Goal: Transaction & Acquisition: Book appointment/travel/reservation

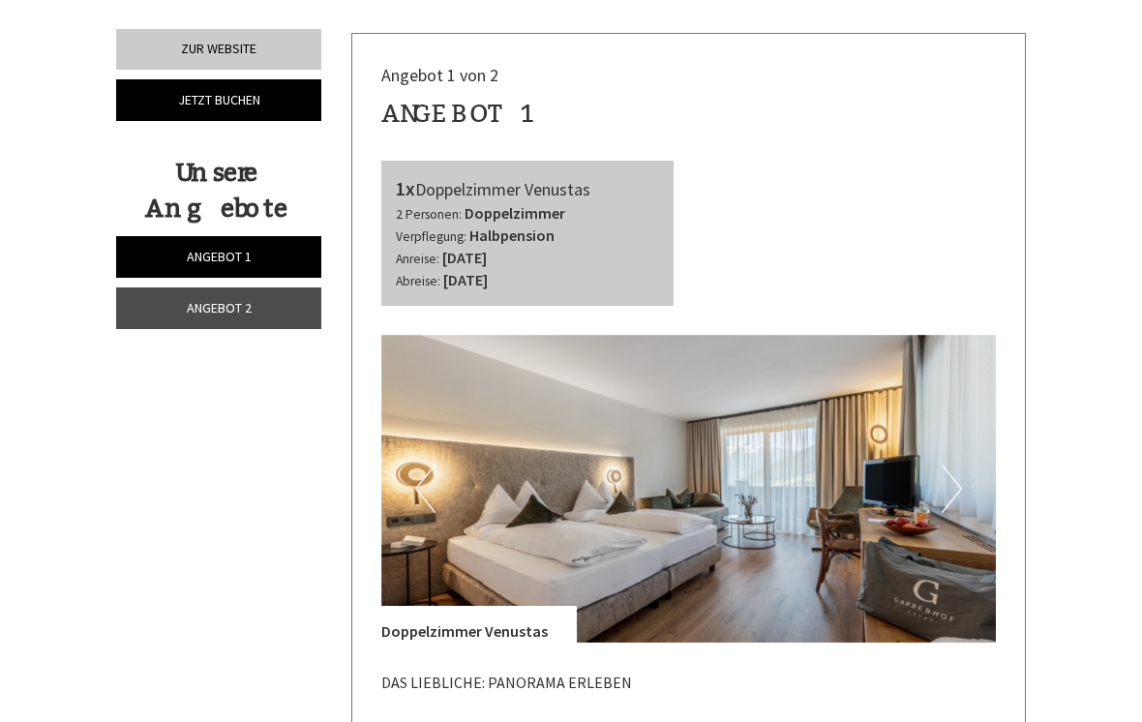
scroll to position [626, 0]
click at [211, 313] on span "Angebot 2" at bounding box center [219, 307] width 65 height 17
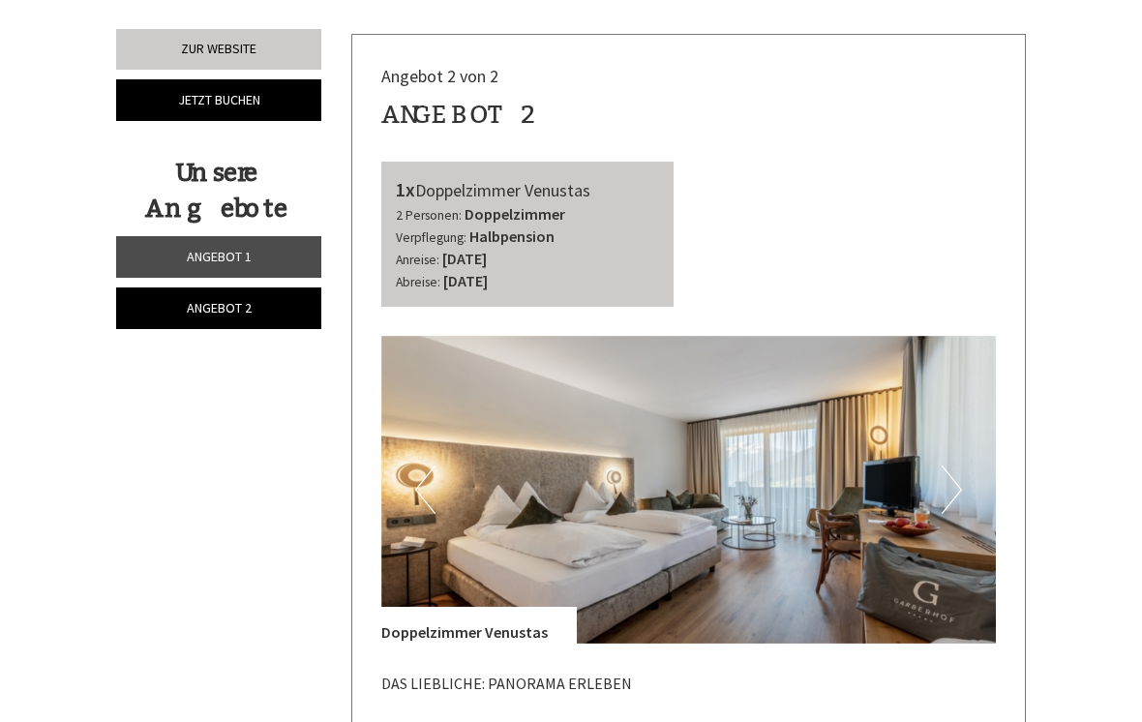
scroll to position [657, 0]
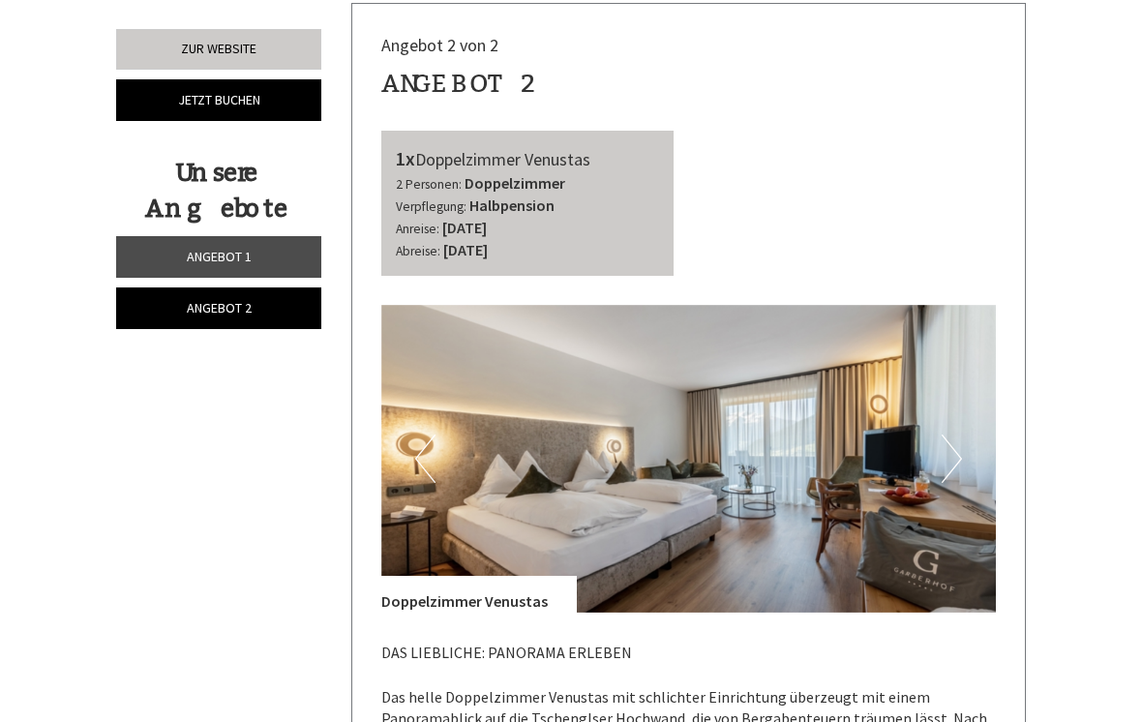
click at [955, 448] on button "Next" at bounding box center [952, 459] width 20 height 48
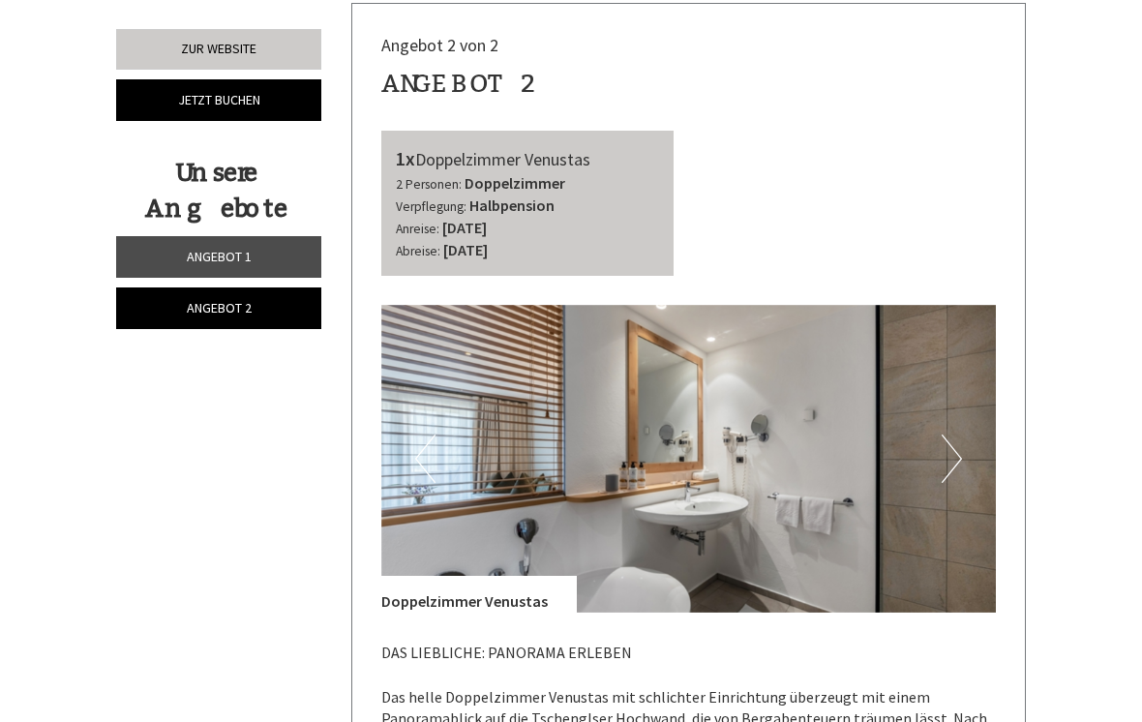
click at [952, 446] on button "Next" at bounding box center [952, 459] width 20 height 48
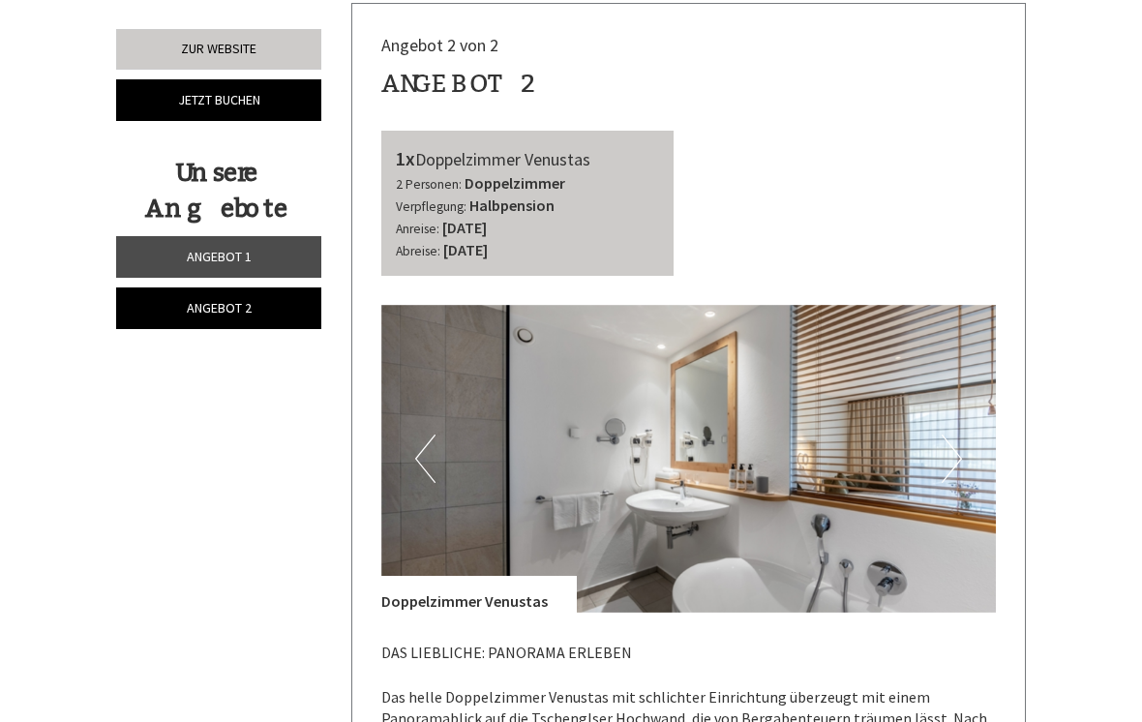
click at [960, 439] on button "Next" at bounding box center [952, 459] width 20 height 48
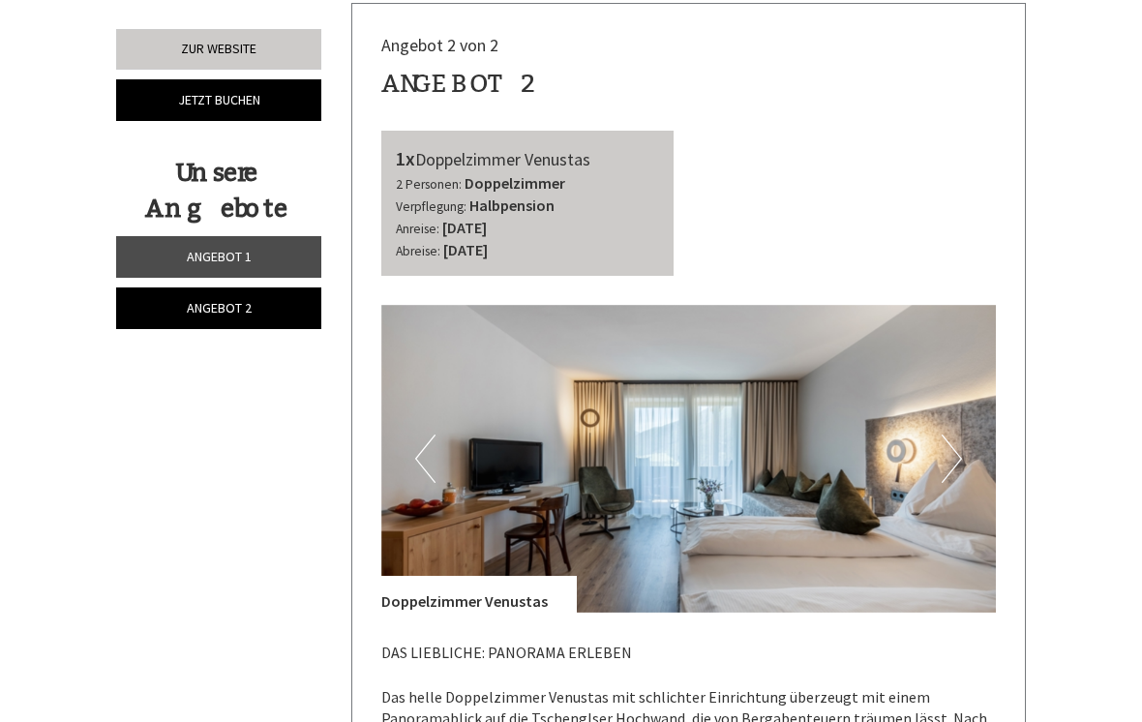
click at [957, 442] on button "Next" at bounding box center [952, 459] width 20 height 48
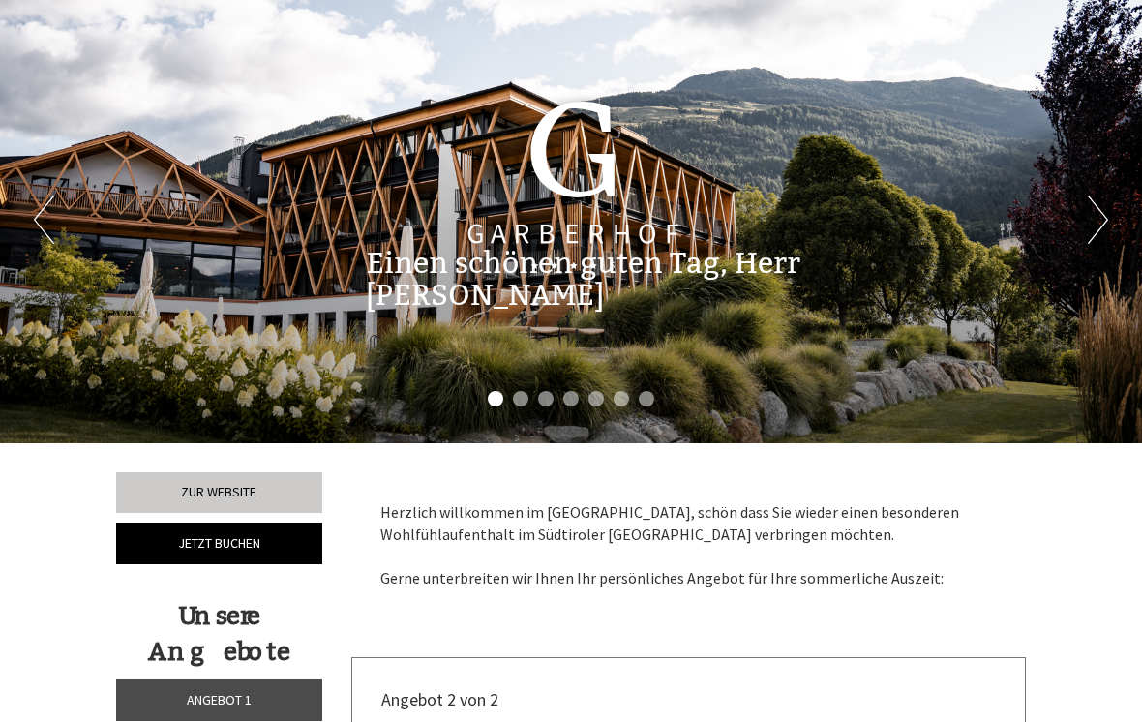
scroll to position [0, 0]
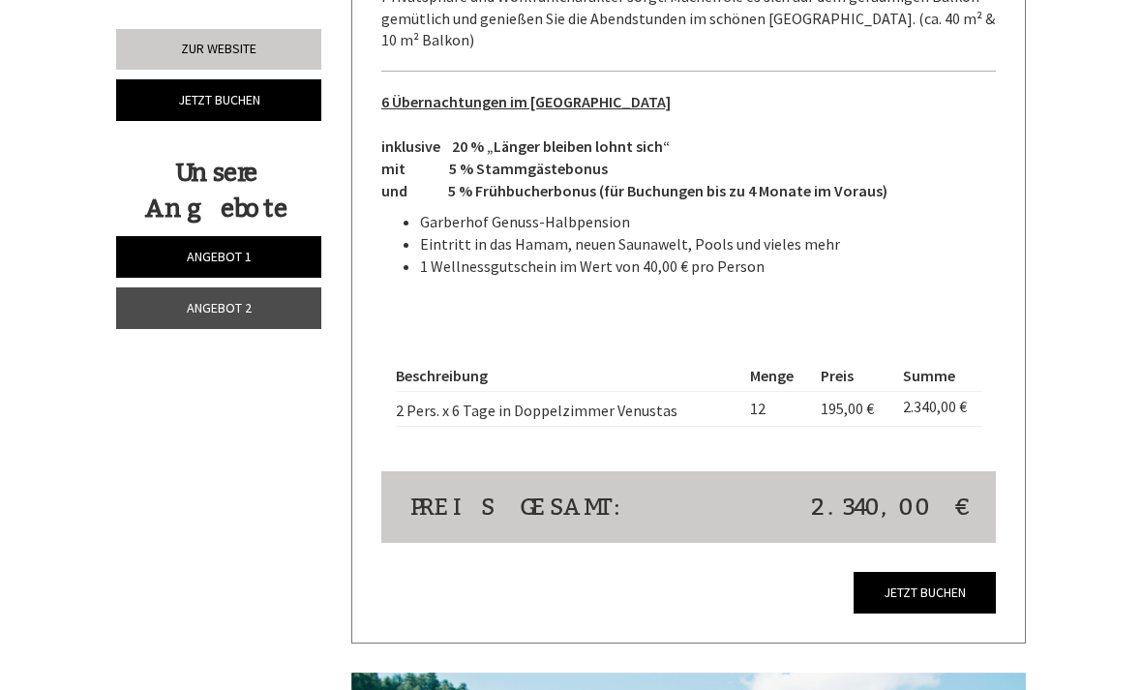
scroll to position [2951, 0]
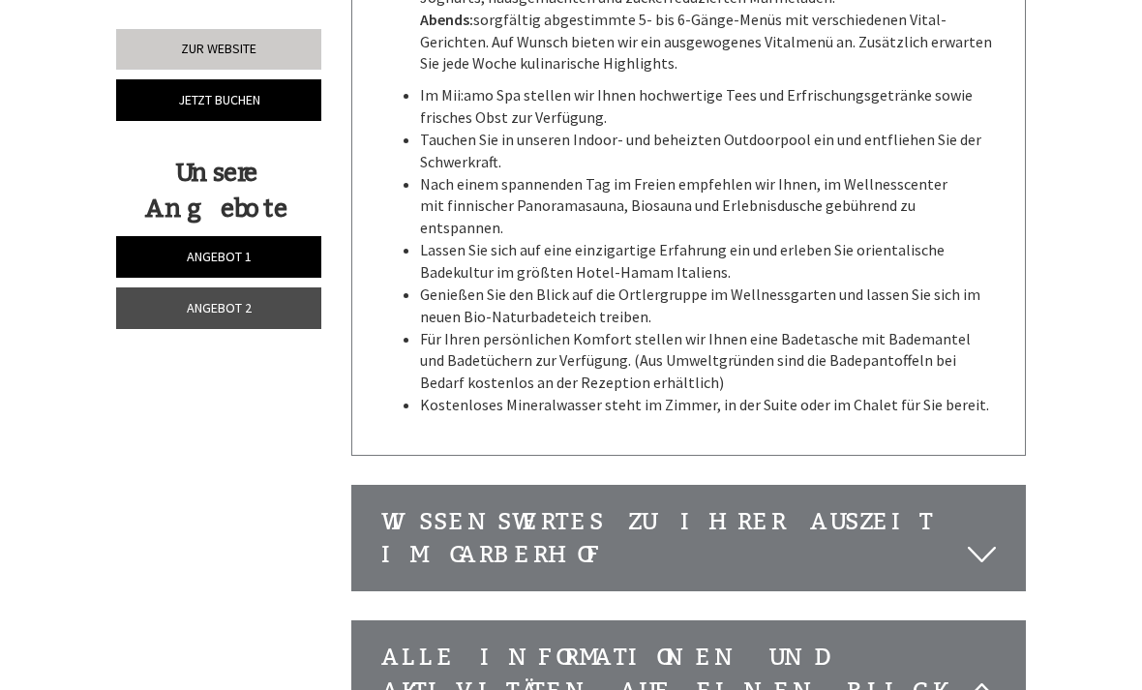
scroll to position [4267, 0]
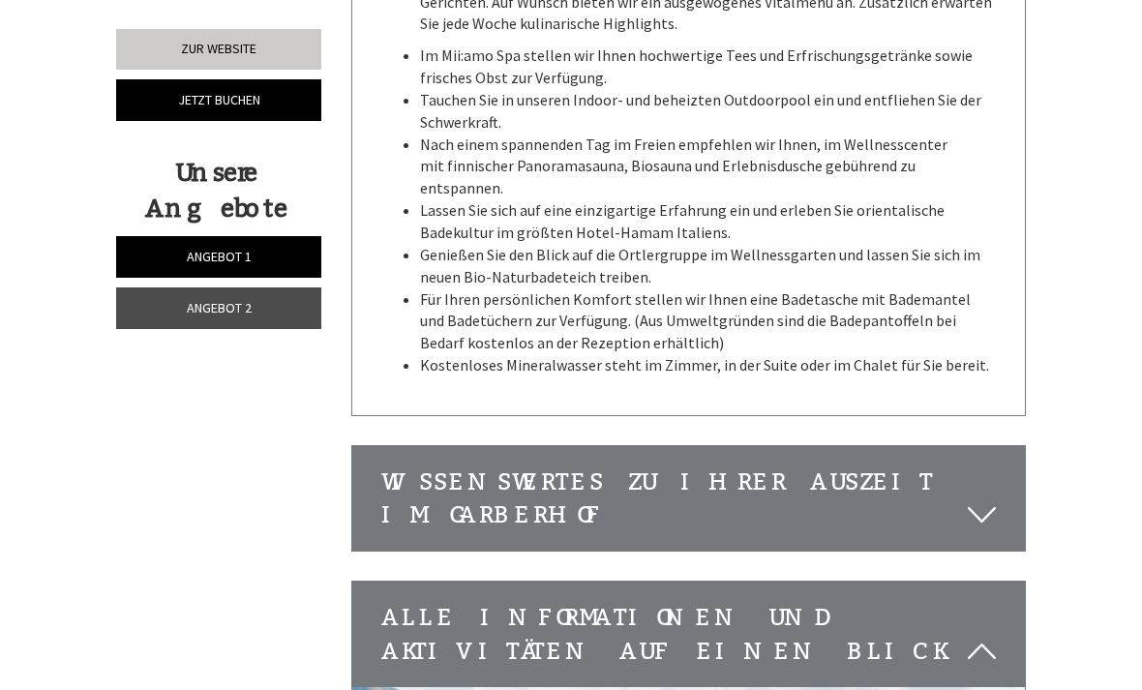
click at [978, 499] on icon at bounding box center [982, 515] width 28 height 33
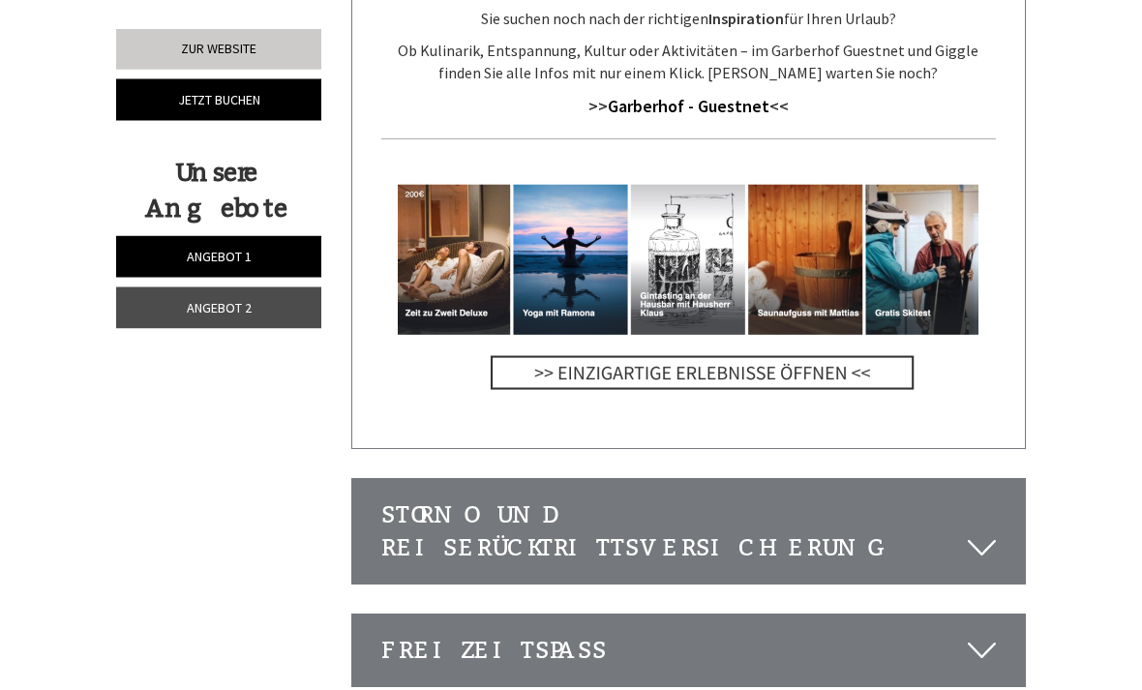
scroll to position [5946, 0]
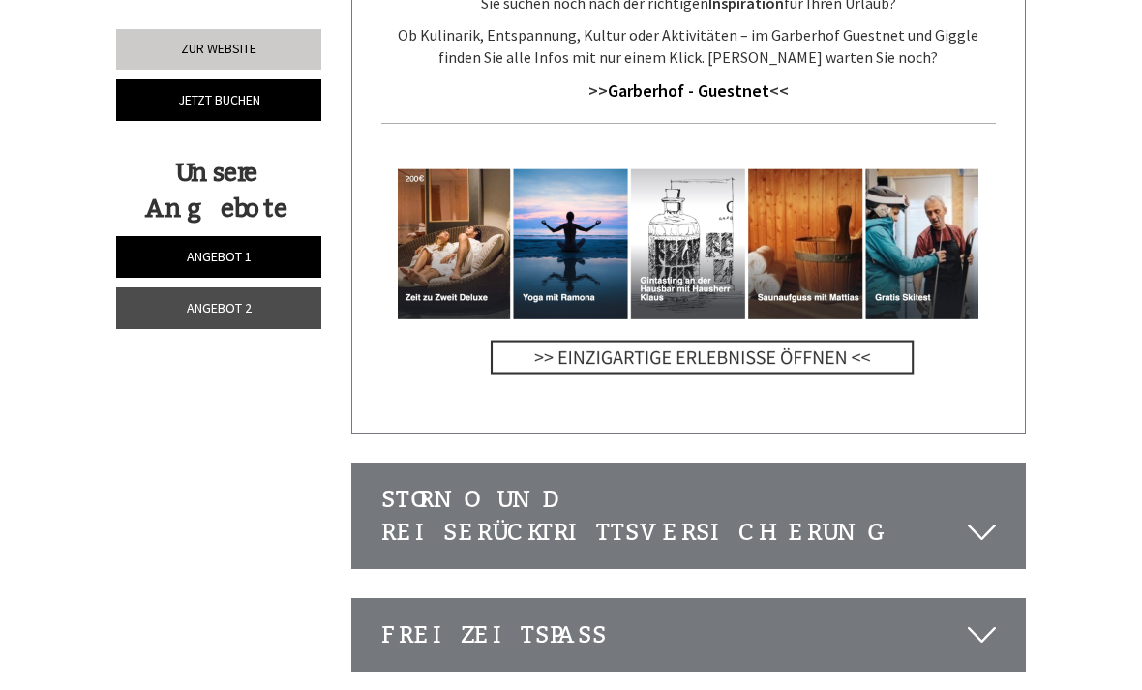
click at [958, 464] on div "Storno und Reiserücktrittsversicherung" at bounding box center [689, 517] width 674 height 106
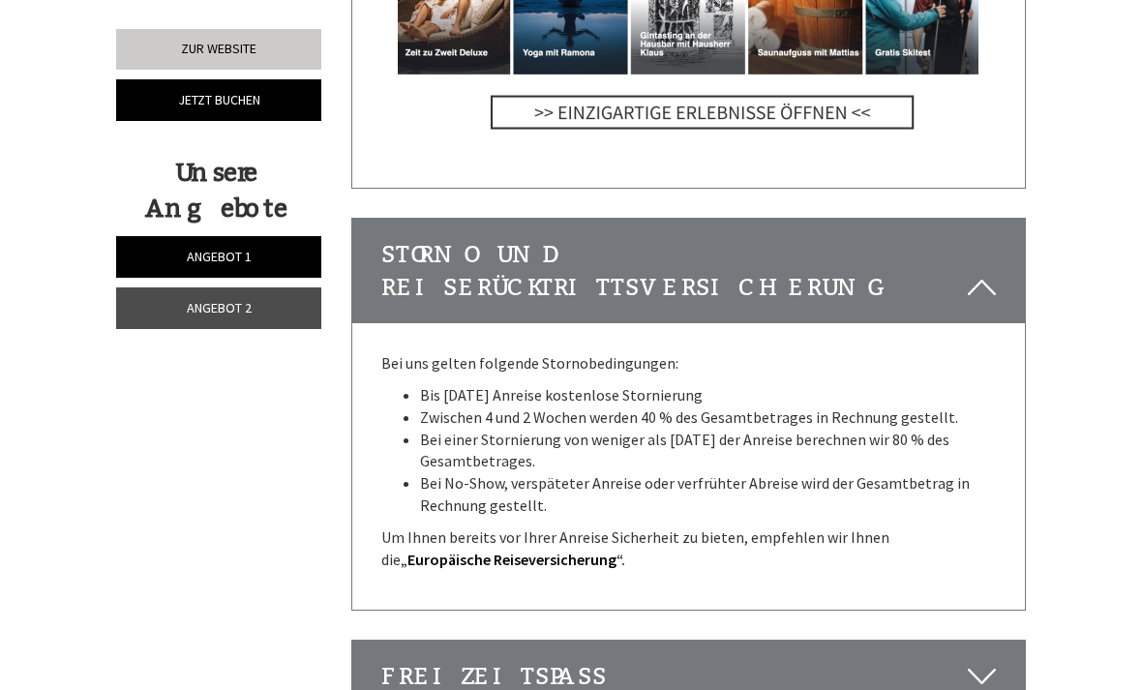
scroll to position [6031, 0]
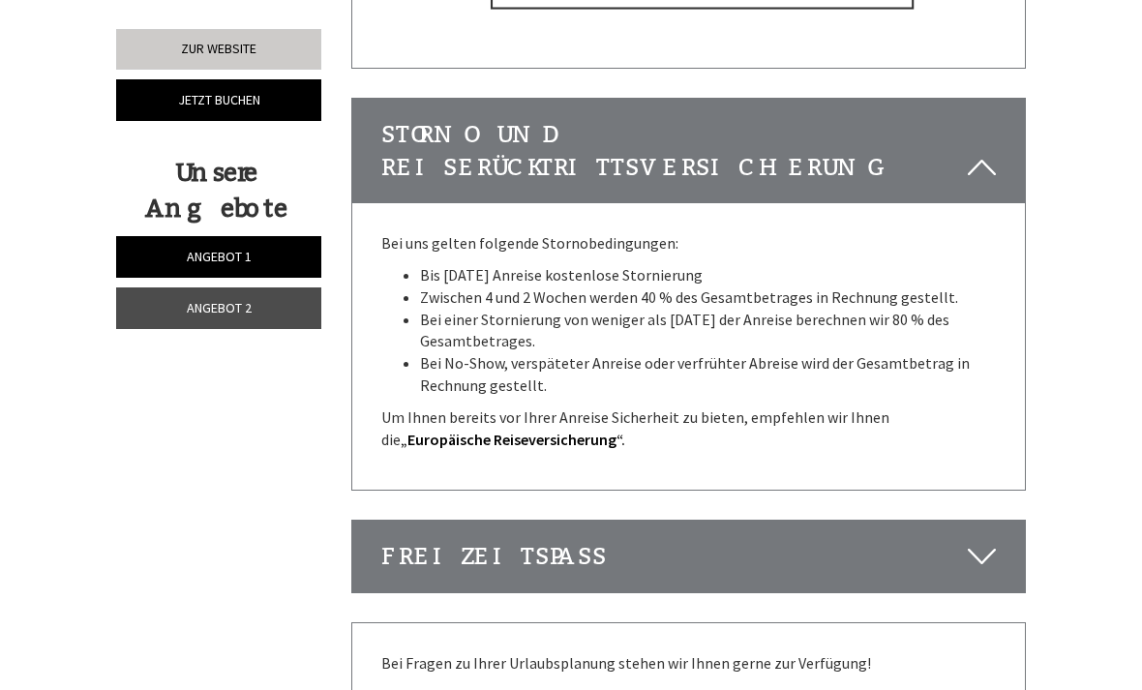
click at [227, 309] on span "Angebot 2" at bounding box center [219, 307] width 65 height 17
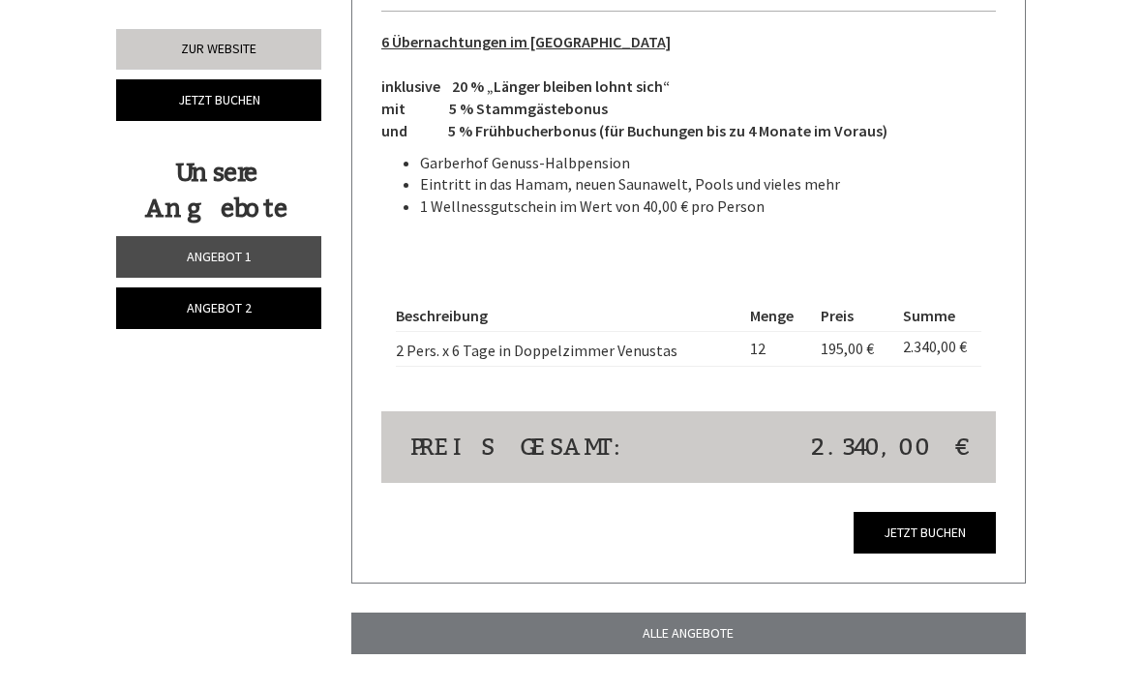
scroll to position [1542, 0]
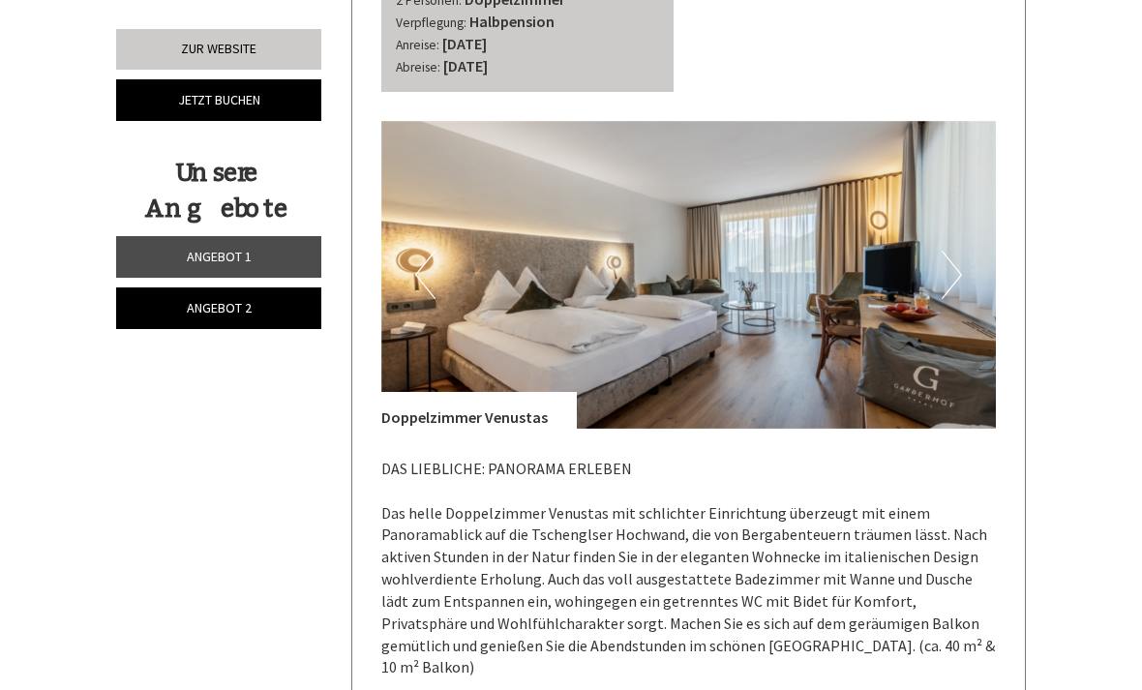
scroll to position [830, 0]
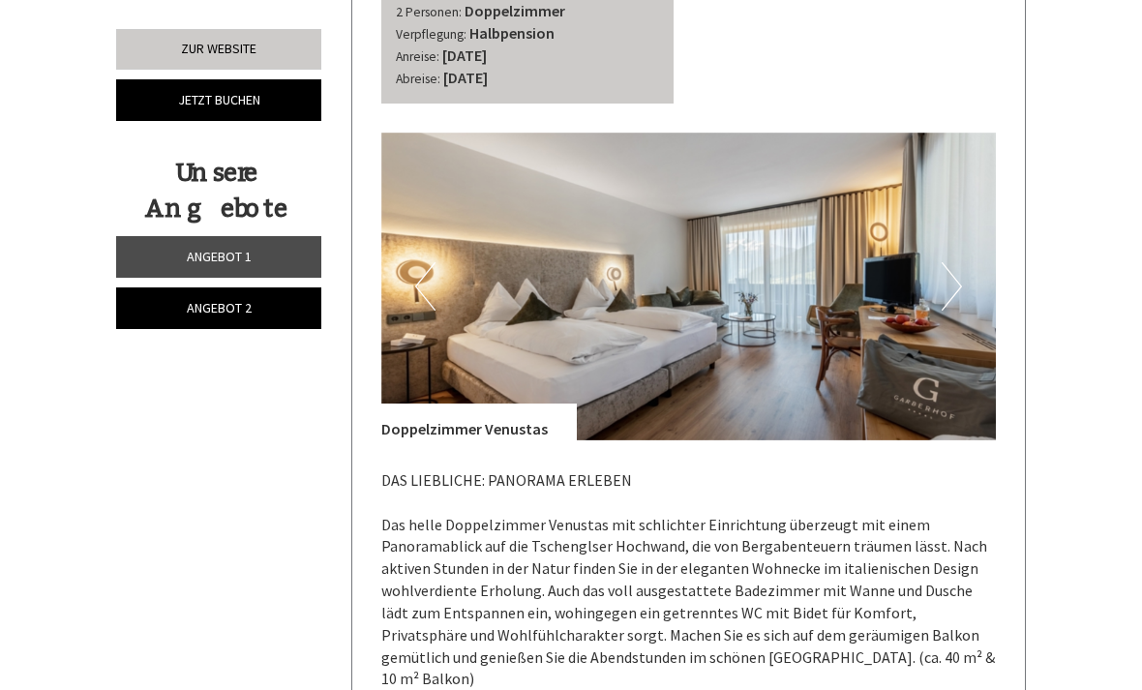
click at [956, 277] on button "Next" at bounding box center [952, 286] width 20 height 48
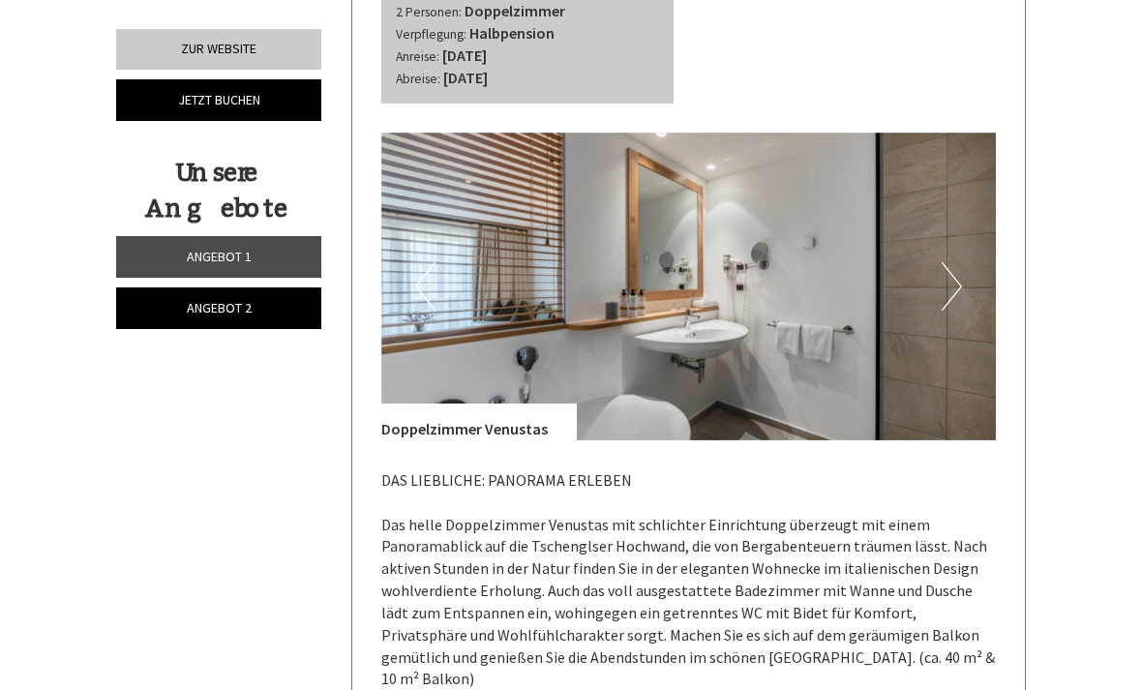
click at [954, 279] on button "Next" at bounding box center [952, 286] width 20 height 48
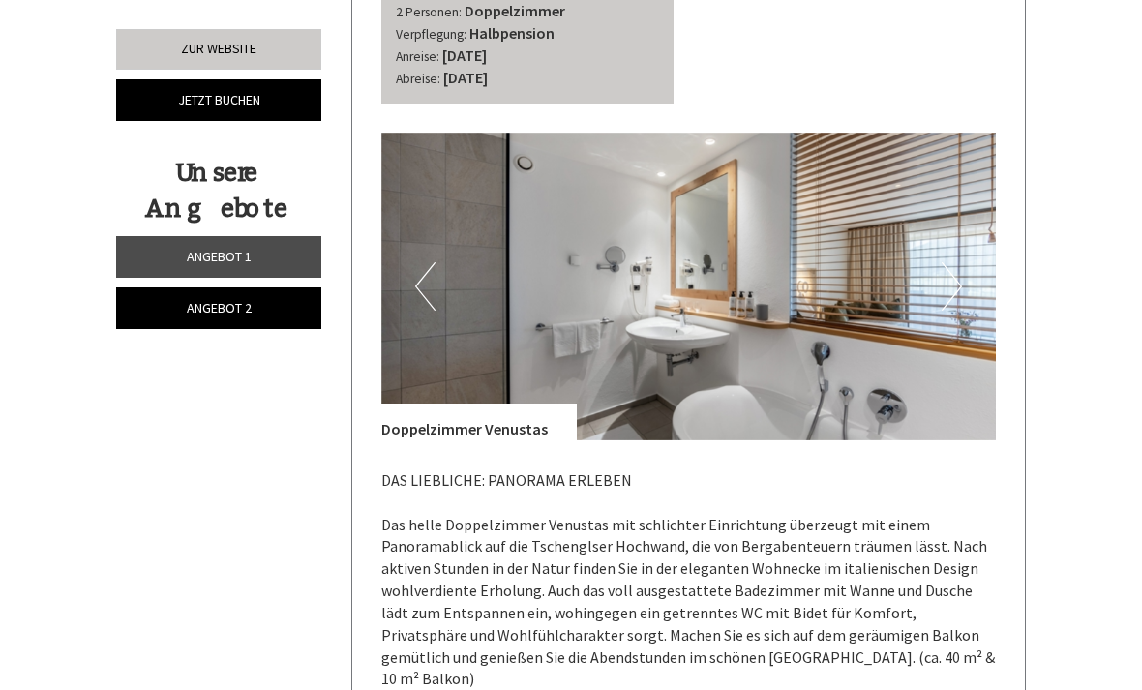
click at [962, 281] on img at bounding box center [689, 287] width 616 height 308
click at [965, 277] on img at bounding box center [689, 287] width 616 height 308
click at [953, 275] on button "Next" at bounding box center [952, 286] width 20 height 48
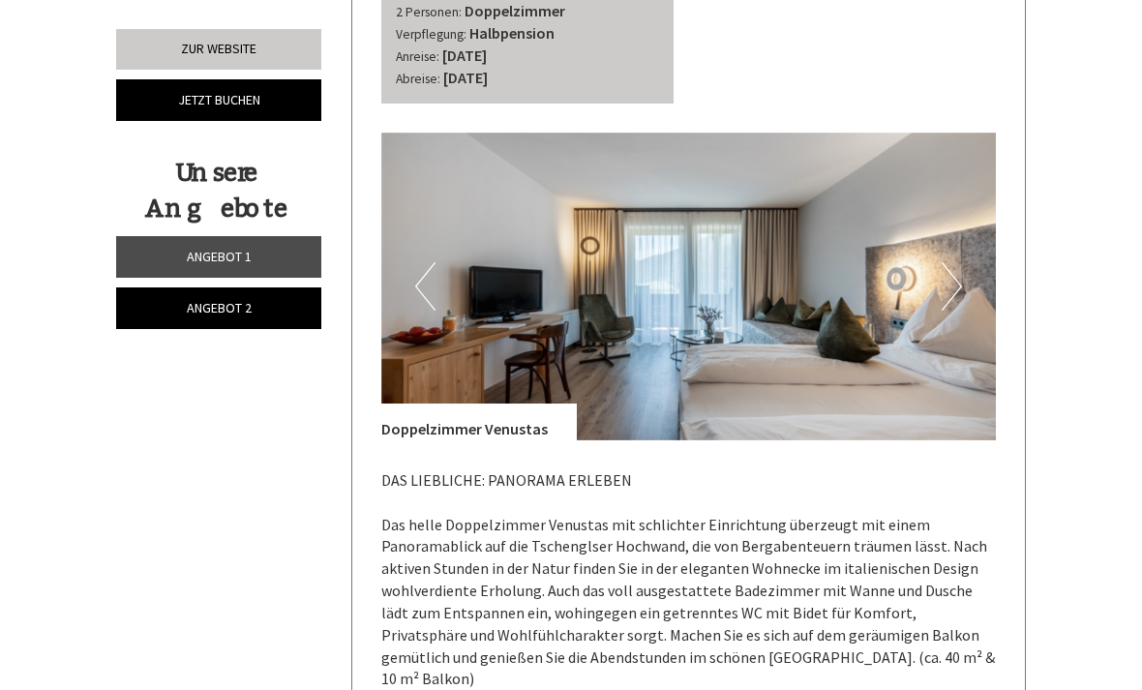
click at [956, 275] on button "Next" at bounding box center [952, 286] width 20 height 48
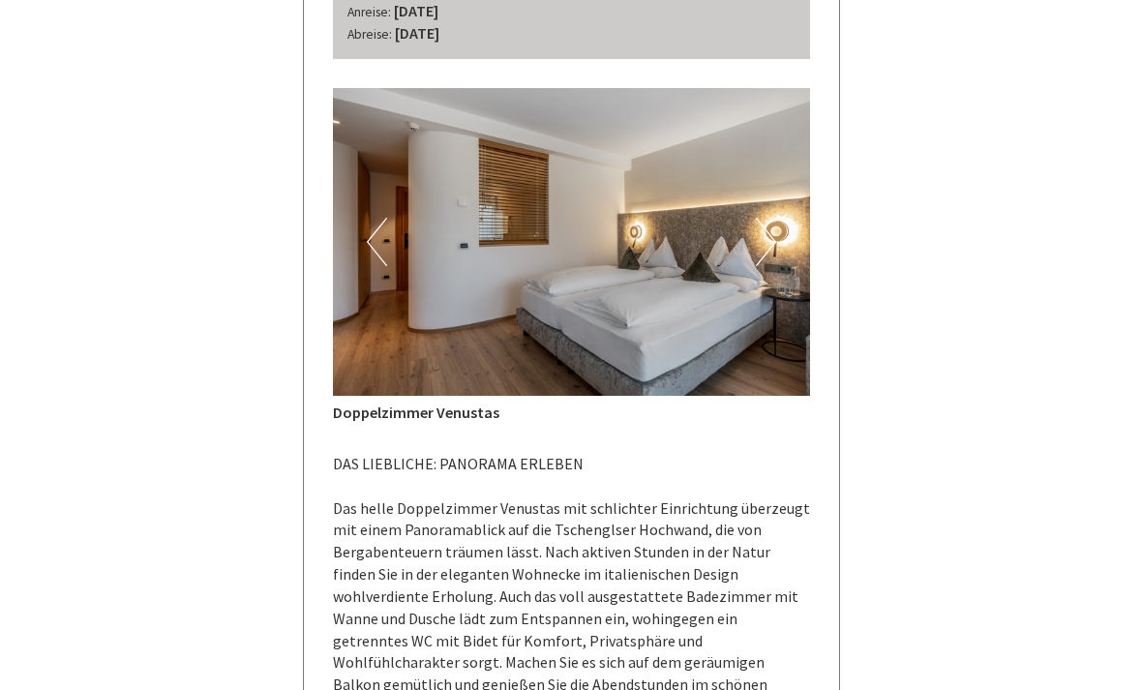
scroll to position [889, 0]
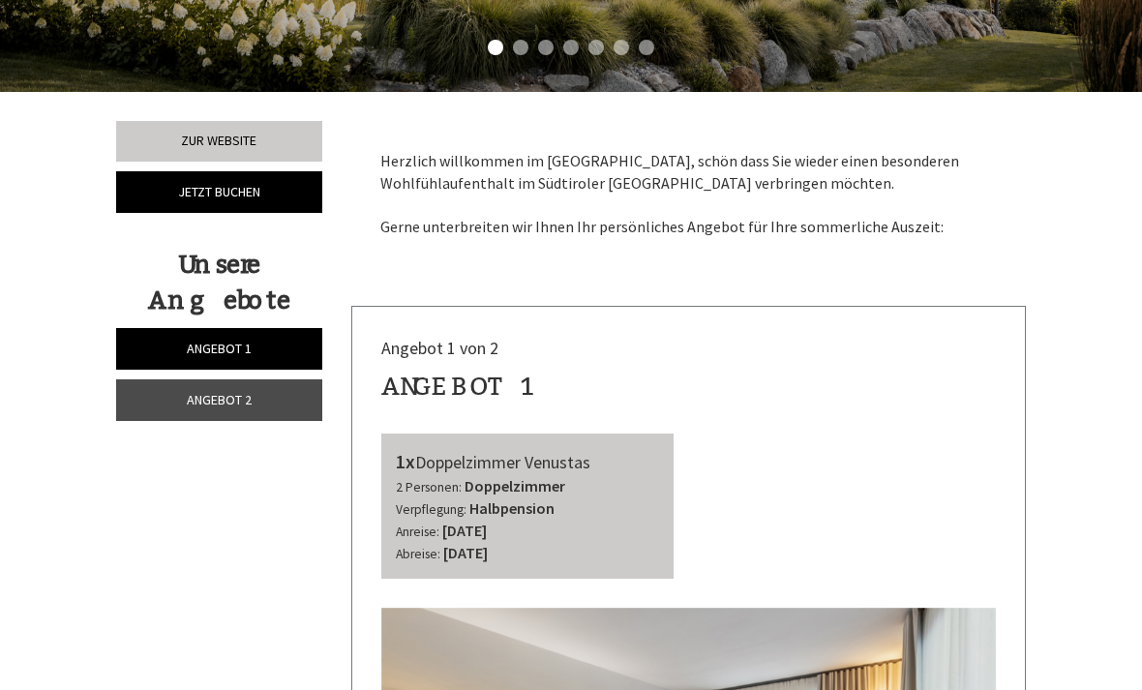
click at [209, 405] on span "Angebot 2" at bounding box center [219, 399] width 65 height 17
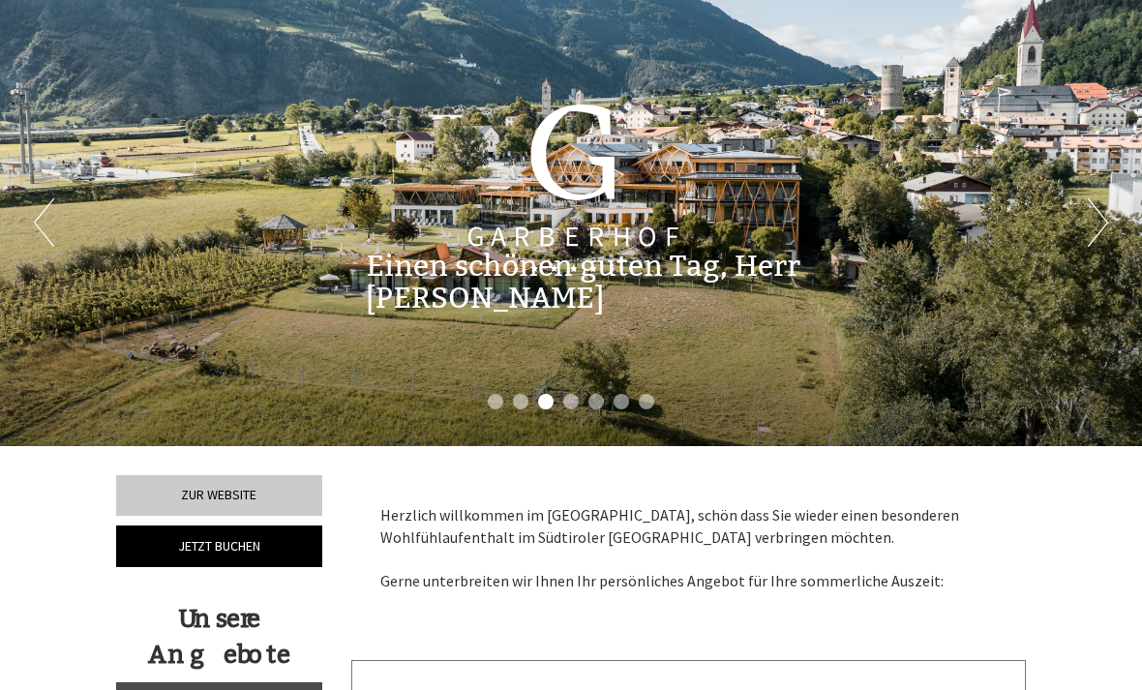
click at [202, 494] on link "Zur Website" at bounding box center [219, 495] width 206 height 41
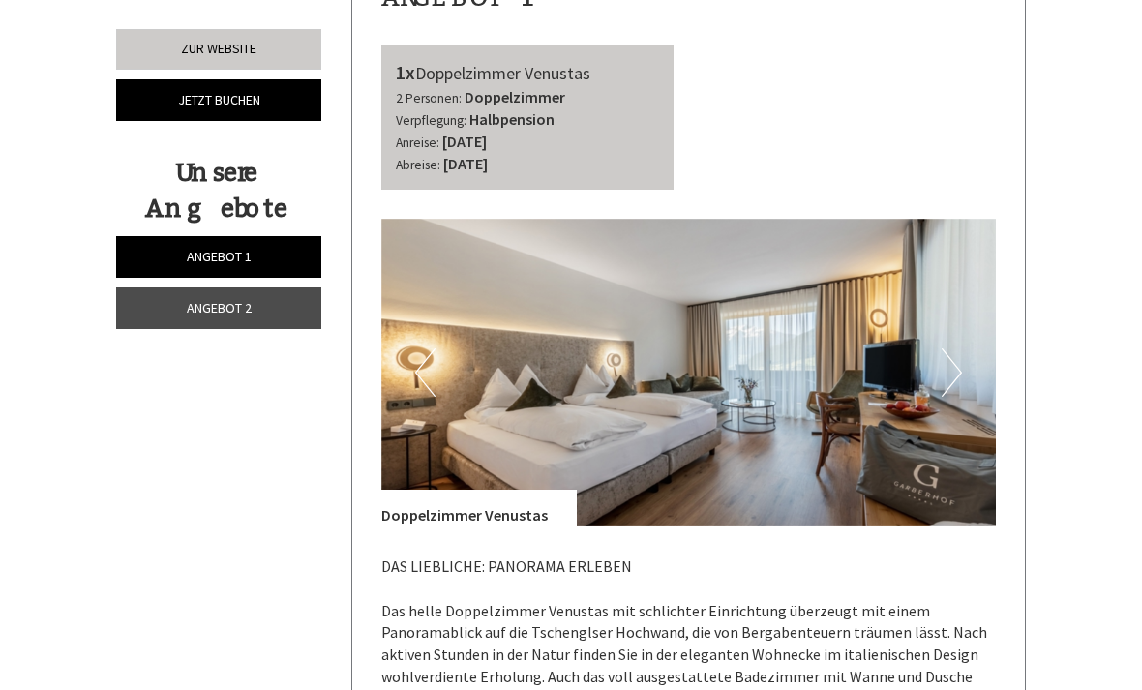
scroll to position [751, 0]
